Goal: Check status: Check status

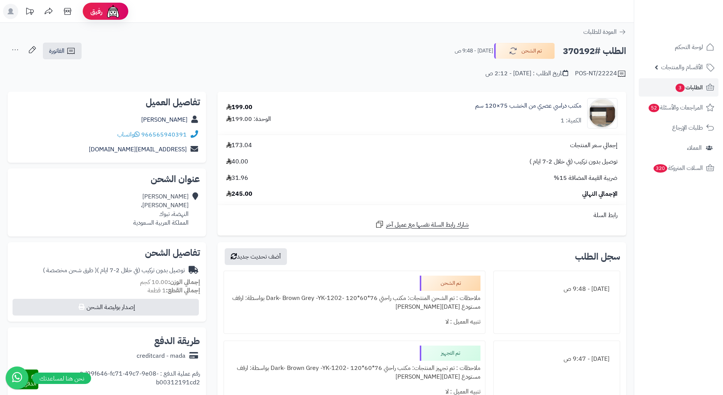
click at [584, 50] on h2 "الطلب #370192" at bounding box center [594, 51] width 63 height 16
click at [600, 57] on h2 "الطلب #370192" at bounding box center [594, 51] width 63 height 16
click at [584, 49] on h2 "الطلب #370192" at bounding box center [594, 51] width 63 height 16
